Goal: Transaction & Acquisition: Subscribe to service/newsletter

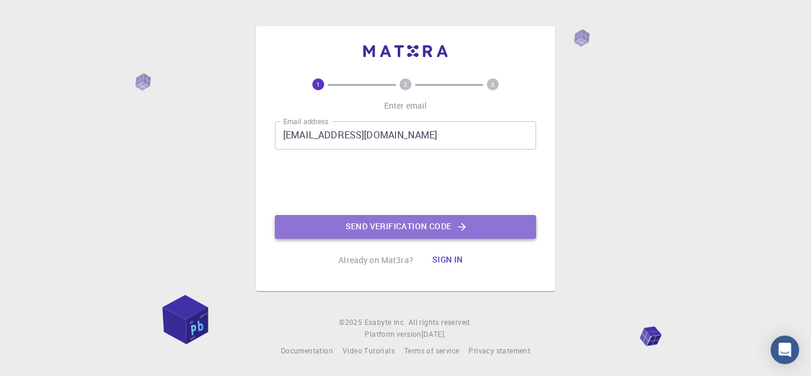
click at [401, 226] on button "Send verification code" at bounding box center [405, 227] width 261 height 24
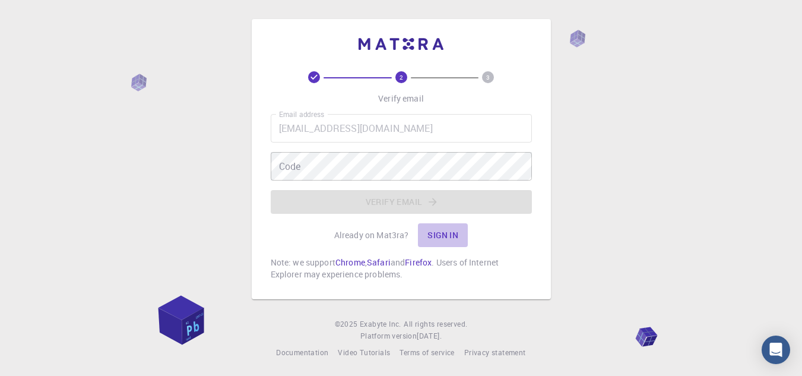
click at [440, 232] on button "Sign in" at bounding box center [443, 235] width 50 height 24
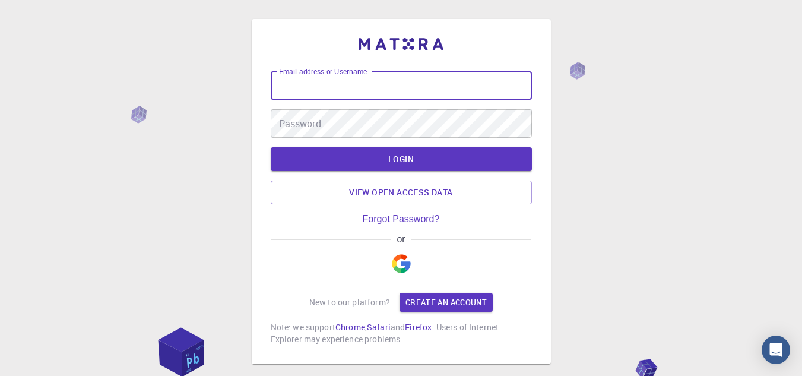
click at [324, 80] on input "Email address or Username" at bounding box center [401, 85] width 261 height 29
type input "[EMAIL_ADDRESS][DOMAIN_NAME]"
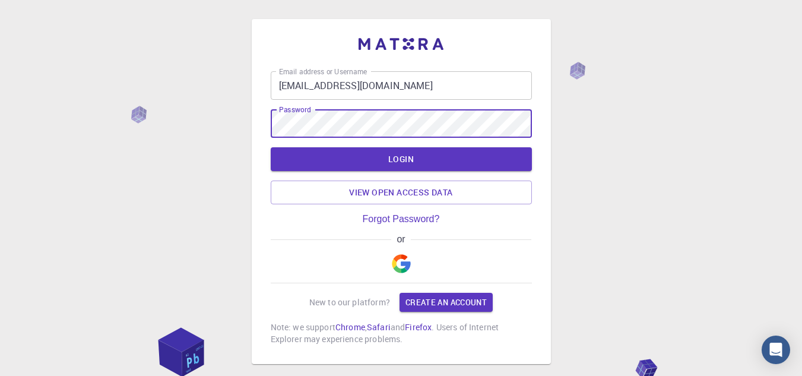
click at [311, 115] on div "Password Password" at bounding box center [401, 123] width 261 height 29
click at [460, 299] on link "Create an account" at bounding box center [446, 302] width 93 height 19
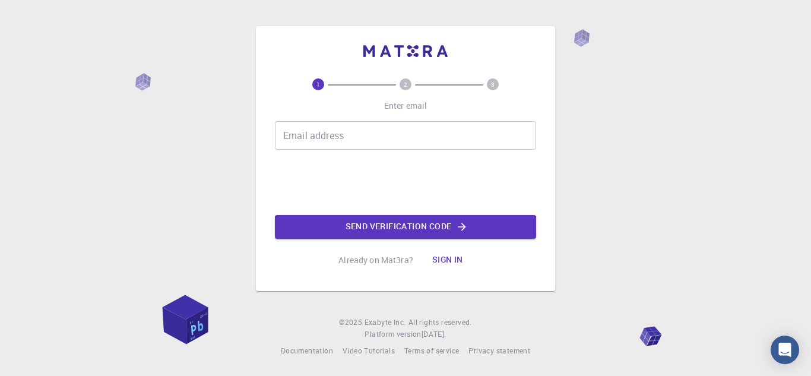
click at [334, 135] on input "Email address" at bounding box center [405, 135] width 261 height 29
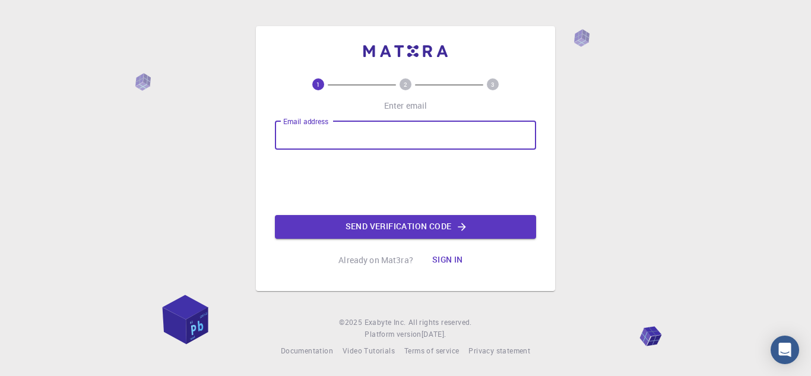
type input "[EMAIL_ADDRESS][DOMAIN_NAME]"
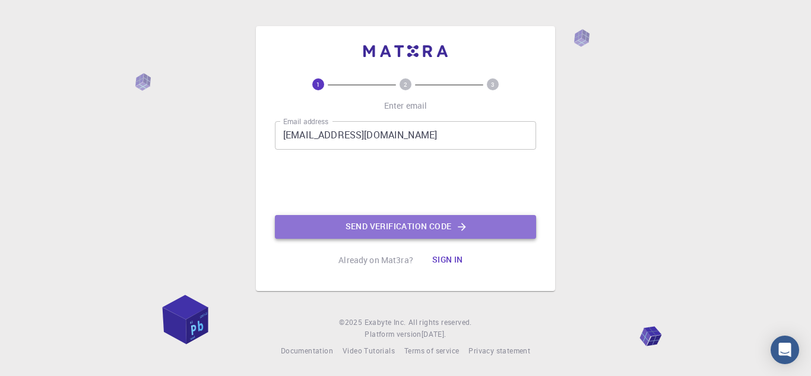
click at [373, 224] on button "Send verification code" at bounding box center [405, 227] width 261 height 24
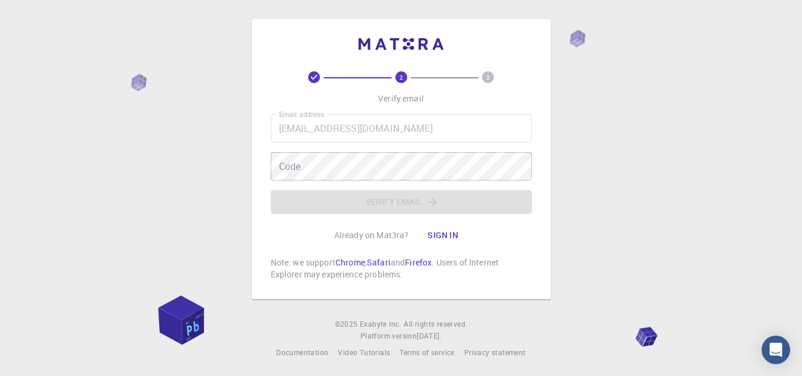
click at [683, 304] on div "2 3 Verify email Email address [EMAIL_ADDRESS][DOMAIN_NAME] Email address Code …" at bounding box center [401, 189] width 802 height 378
